Goal: Find contact information: Find contact information

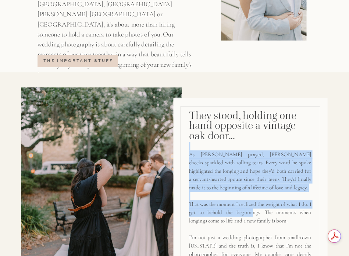
drag, startPoint x: 255, startPoint y: 211, endPoint x: 194, endPoint y: -45, distance: 262.2
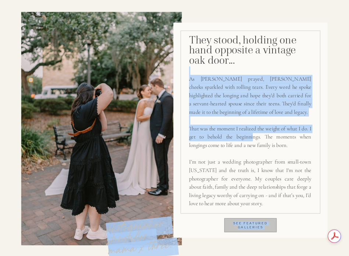
click at [321, 60] on div at bounding box center [250, 130] width 154 height 215
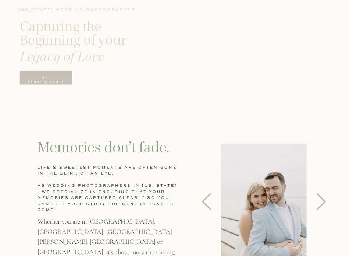
scroll to position [0, 0]
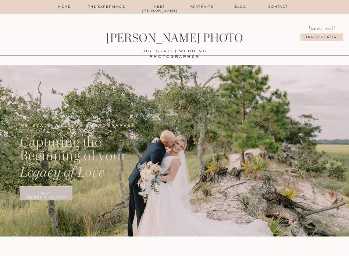
click at [199, 7] on p "Portraits" at bounding box center [201, 7] width 28 height 5
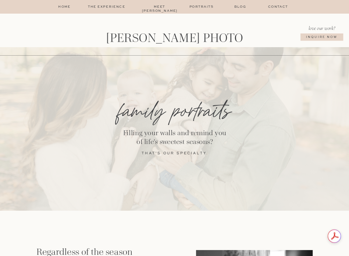
click at [328, 41] on p "Inquire NOw" at bounding box center [322, 40] width 50 height 10
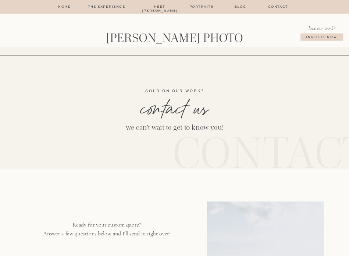
click at [197, 6] on p "Portraits" at bounding box center [201, 7] width 28 height 5
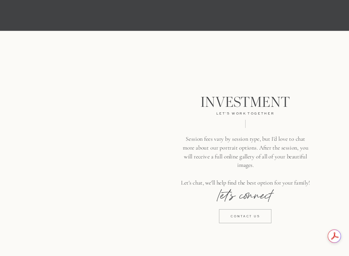
scroll to position [1471, 0]
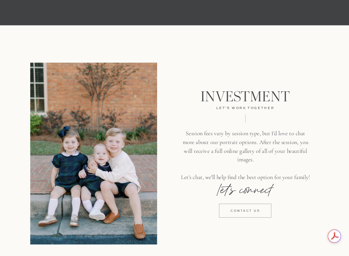
click at [258, 211] on p "contact us" at bounding box center [245, 214] width 52 height 10
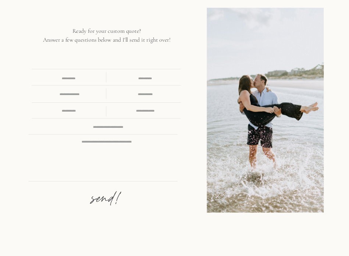
scroll to position [202, 0]
